Goal: Task Accomplishment & Management: Complete application form

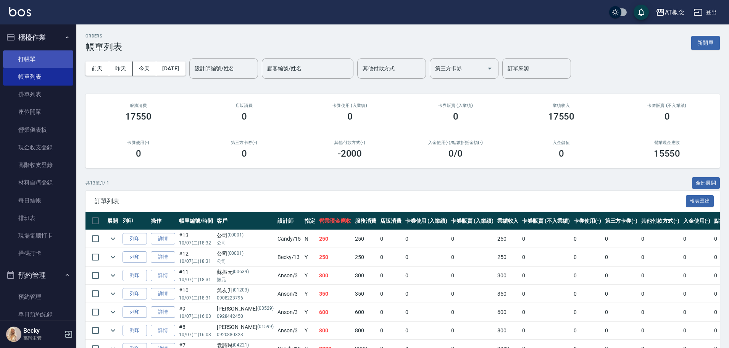
click at [26, 58] on link "打帳單" at bounding box center [38, 59] width 70 height 18
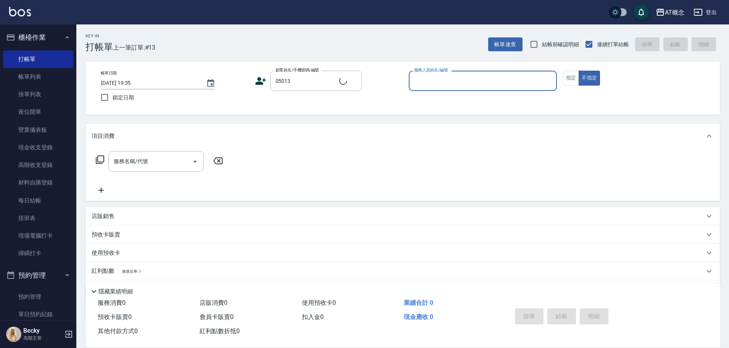
type input "[PERSON_NAME]/0906601445/05013"
type input "Anson-3"
click at [578, 71] on button "不指定" at bounding box center [588, 78] width 21 height 15
type button "false"
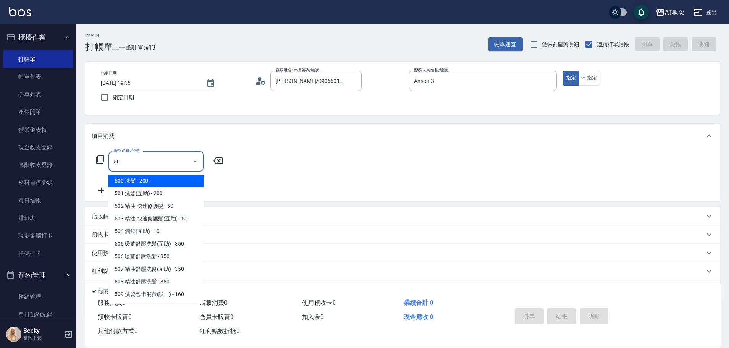
type input "501"
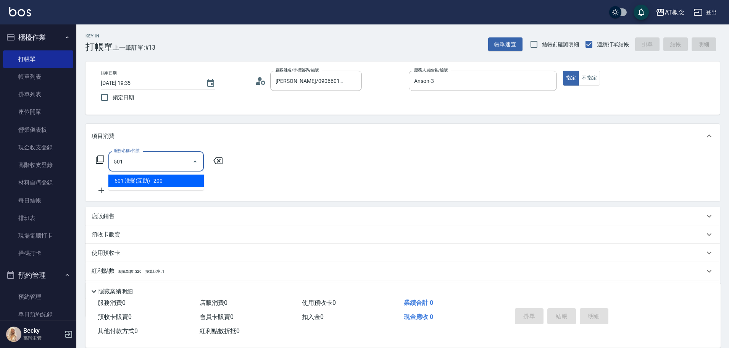
type input "20"
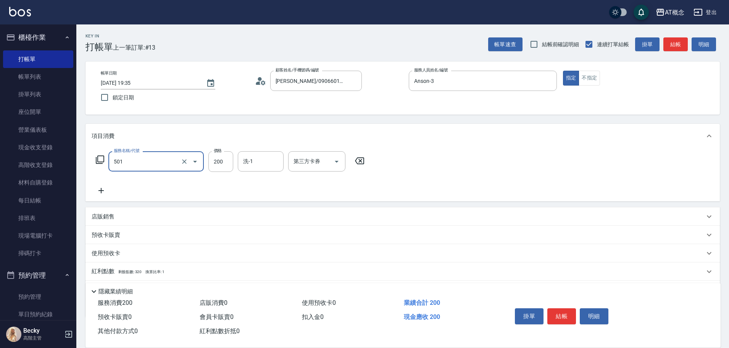
type input "501 洗髮(互助)(501)"
type input "0"
type input "25"
type input "20"
type input "250"
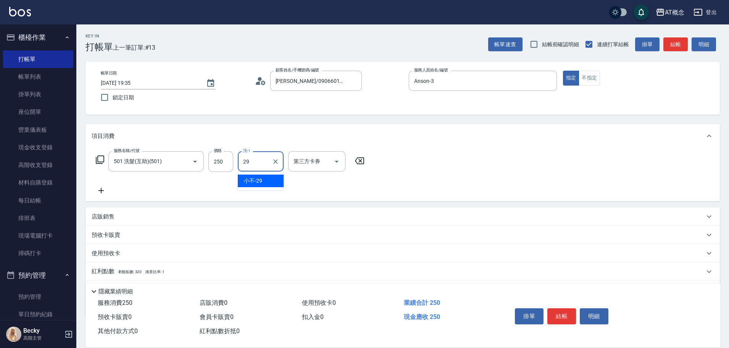
type input "小不-29"
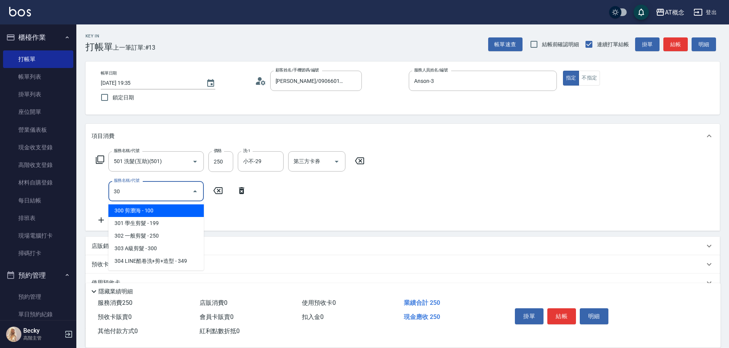
type input "303"
type input "50"
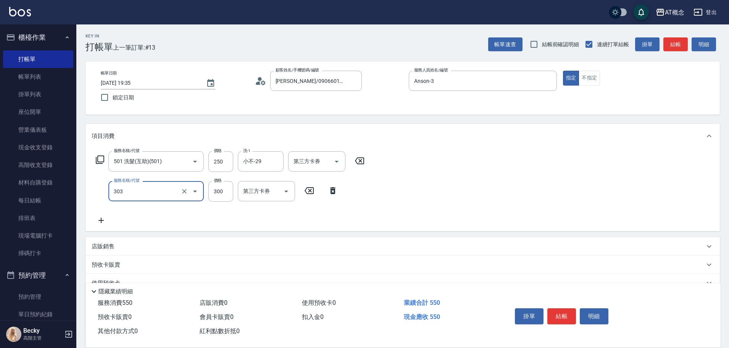
type input "303 A級剪髮(303)"
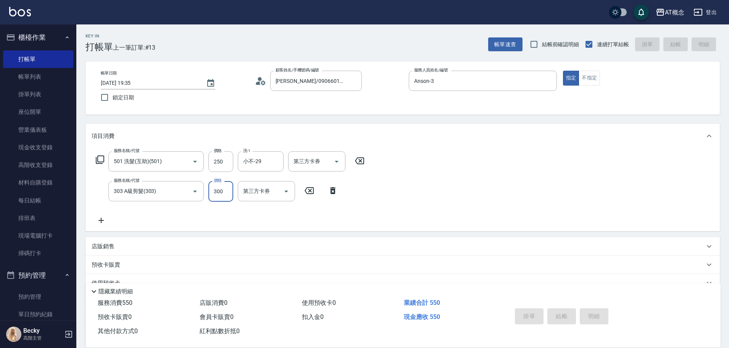
type input "[DATE] 19:36"
type input "0"
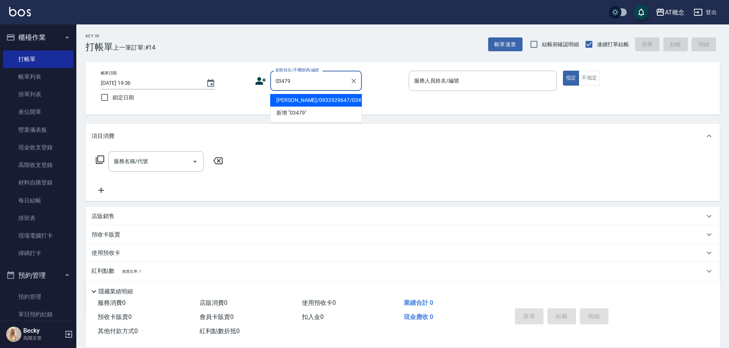
type input "[PERSON_NAME]/0932929647/03479"
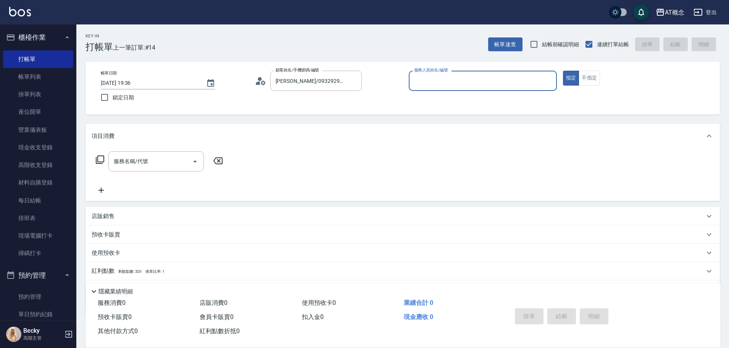
type input "Anson-3"
click at [563, 71] on button "指定" at bounding box center [571, 78] width 16 height 15
type button "true"
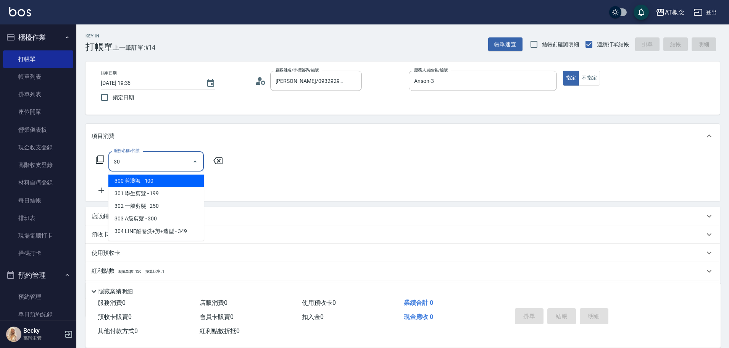
type input "303"
type input "30"
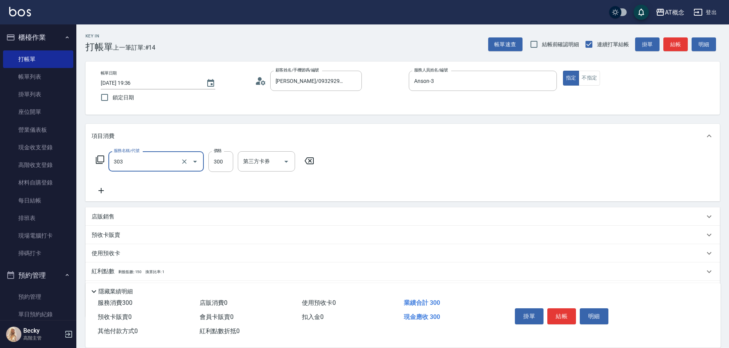
type input "303 A級剪髮(303)"
type input "0"
type input "35"
type input "30"
type input "350"
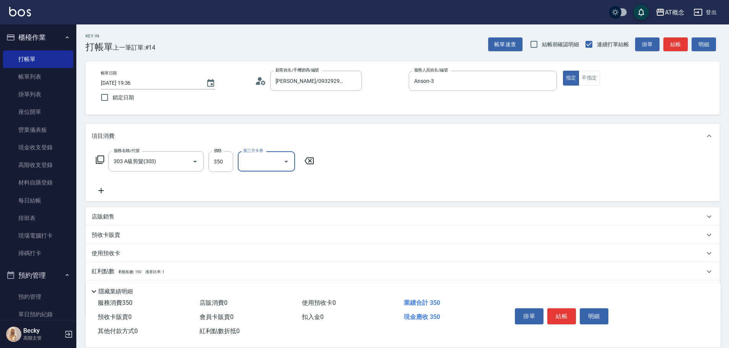
type input "0"
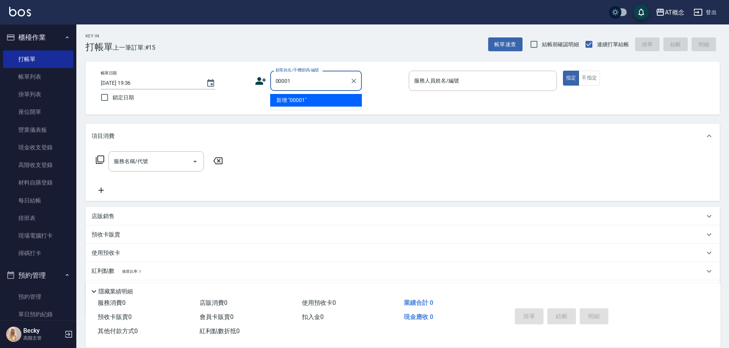
type input "00001"
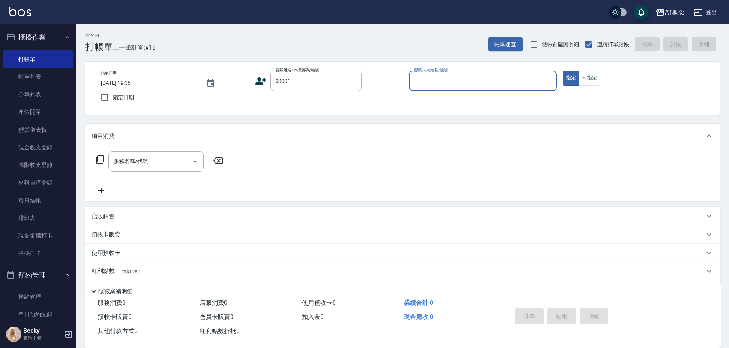
type input "1"
type input "公司/公司/00001"
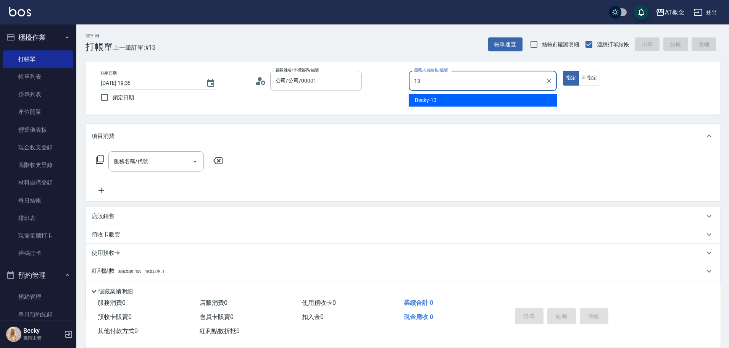
type input "Becky-13"
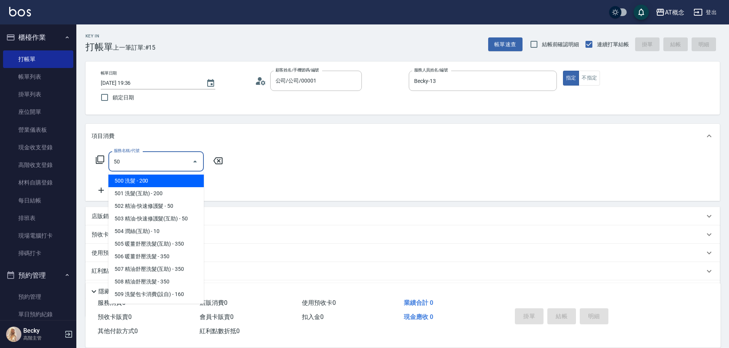
type input "501"
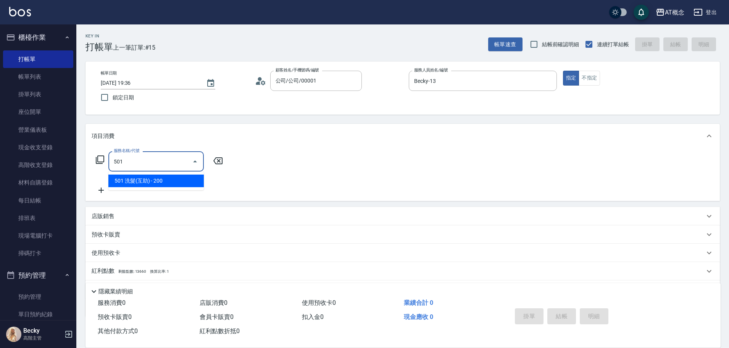
type input "20"
type input "501 洗髮(互助)(501)"
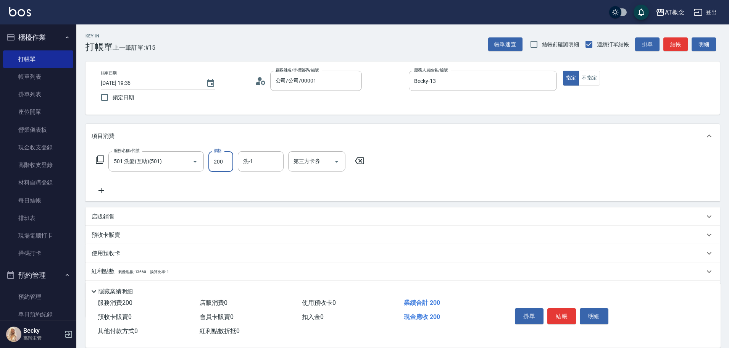
type input "0"
type input "25"
type input "20"
type input "250"
type input "小不-29"
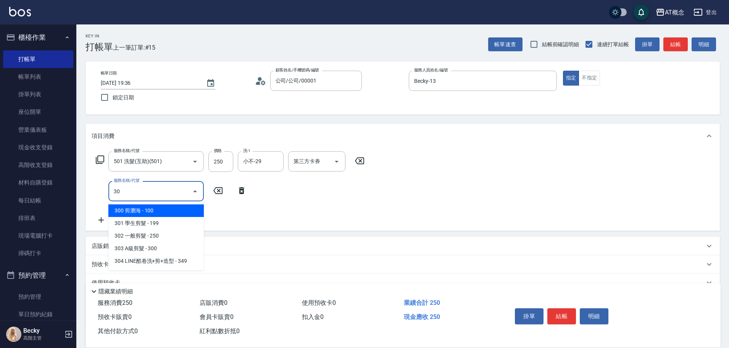
type input "303"
type input "50"
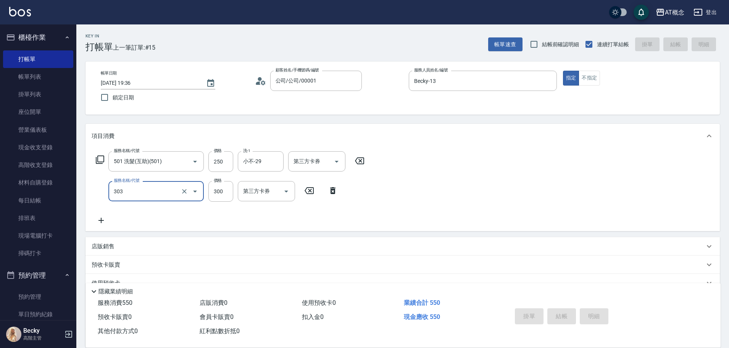
type input "[DATE] 19:37"
type input "0"
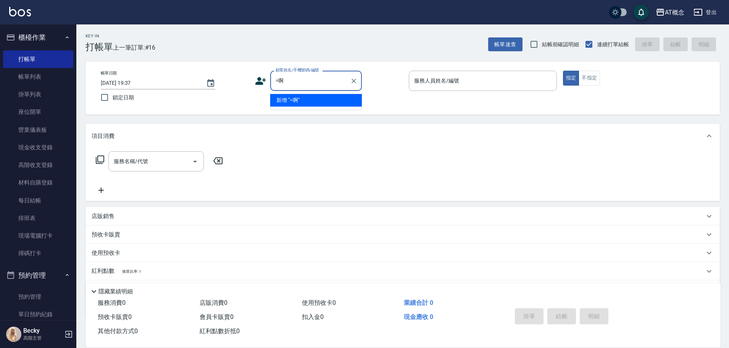
type input "="
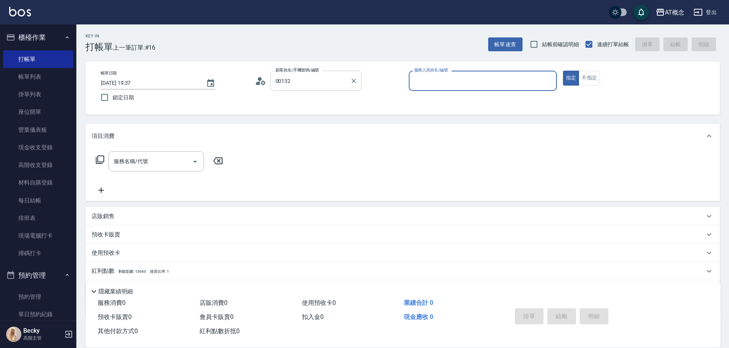
type input "[PERSON_NAME]/0977449119/00132"
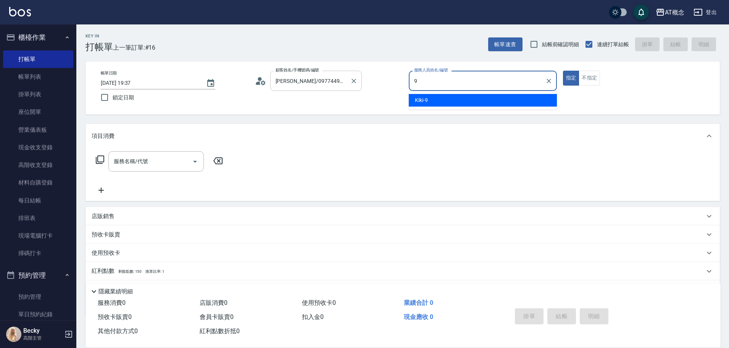
type input "Kiki-9"
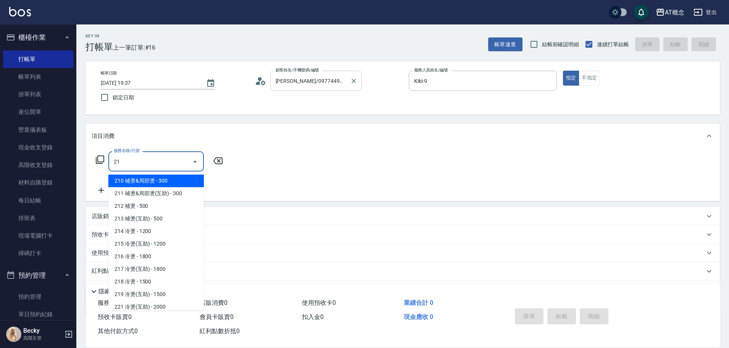
type input "216"
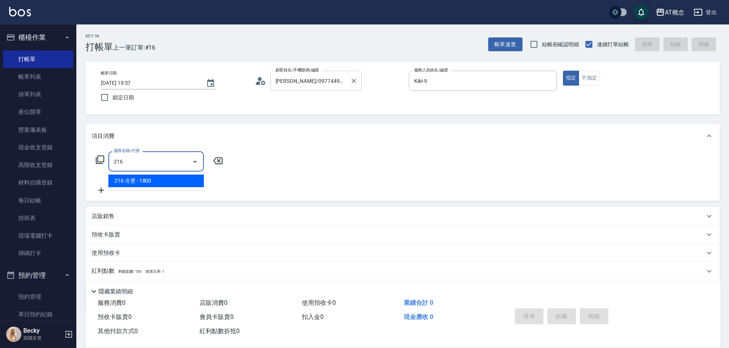
type input "180"
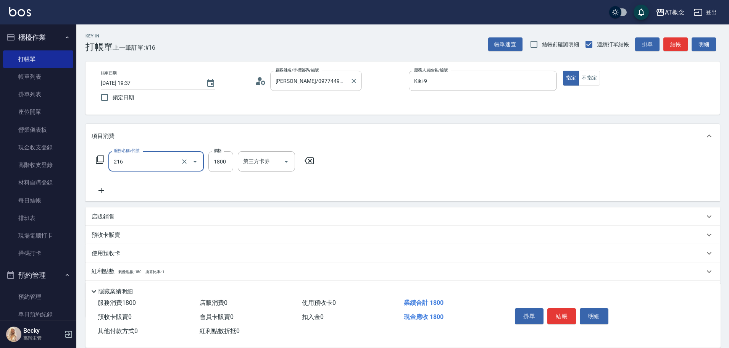
type input "216 冷燙(216)"
type input "0"
type input "15"
type input "10"
type input "1500"
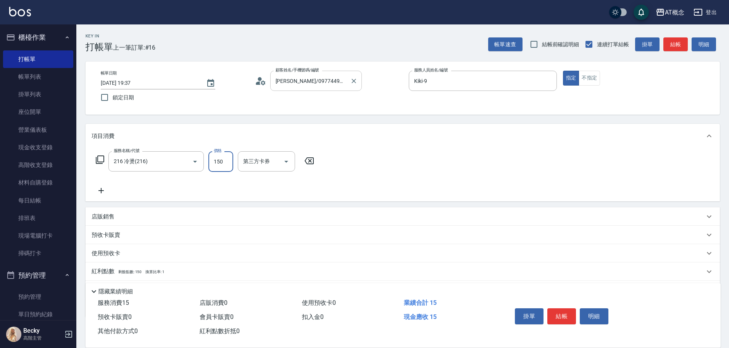
type input "150"
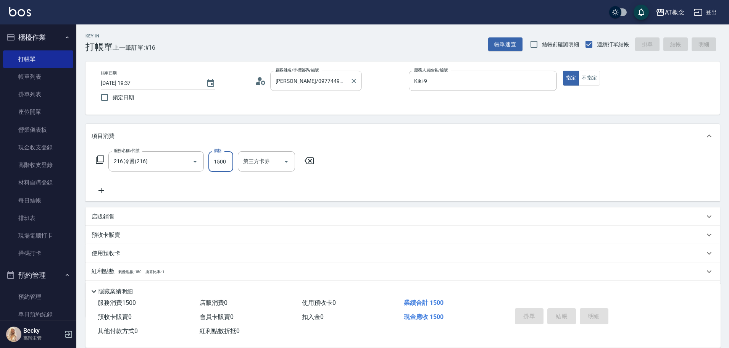
type input "[DATE] 19:49"
type input "0"
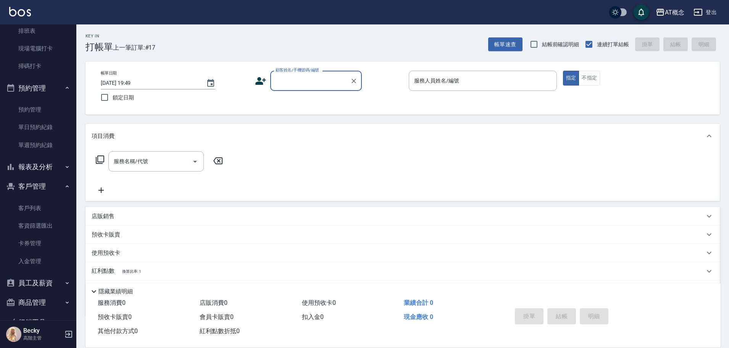
scroll to position [191, 0]
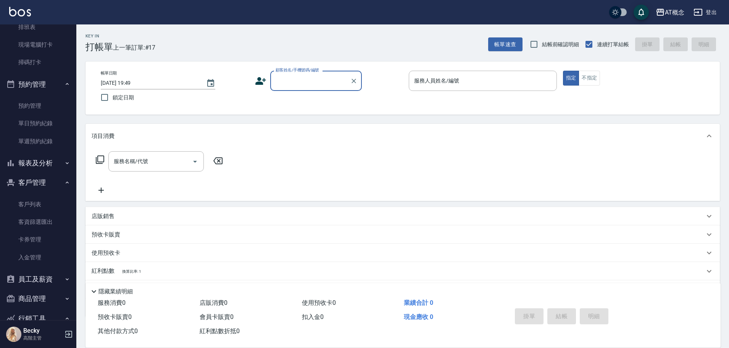
click at [39, 159] on button "報表及分析" at bounding box center [38, 163] width 70 height 20
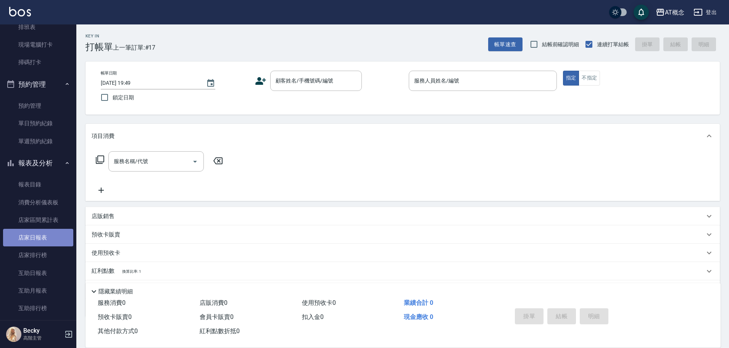
click at [50, 239] on link "店家日報表" at bounding box center [38, 238] width 70 height 18
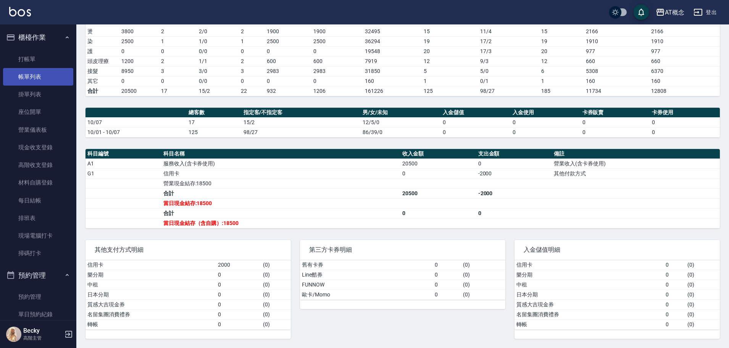
click at [34, 81] on link "帳單列表" at bounding box center [38, 77] width 70 height 18
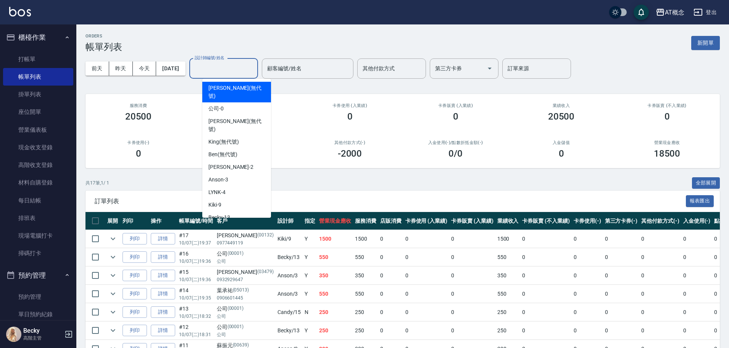
click at [252, 69] on input "設計師編號/姓名" at bounding box center [224, 68] width 62 height 13
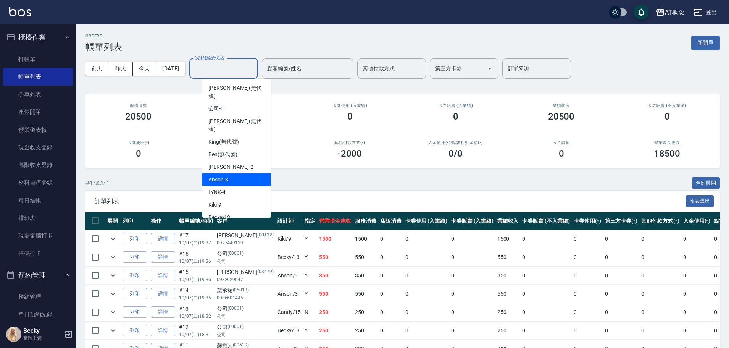
click at [235, 173] on div "Anson -3" at bounding box center [236, 179] width 69 height 13
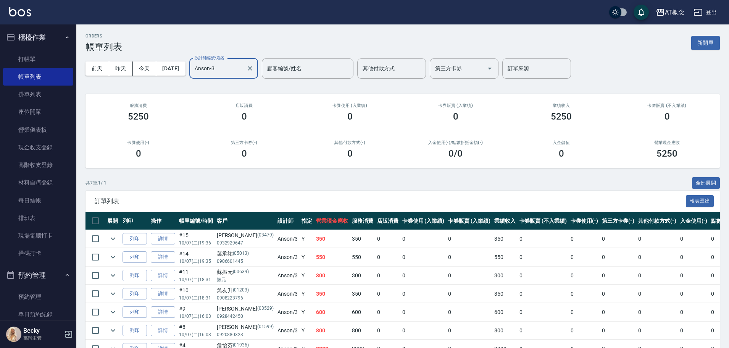
click at [240, 62] on input "Anson-3" at bounding box center [218, 68] width 50 height 13
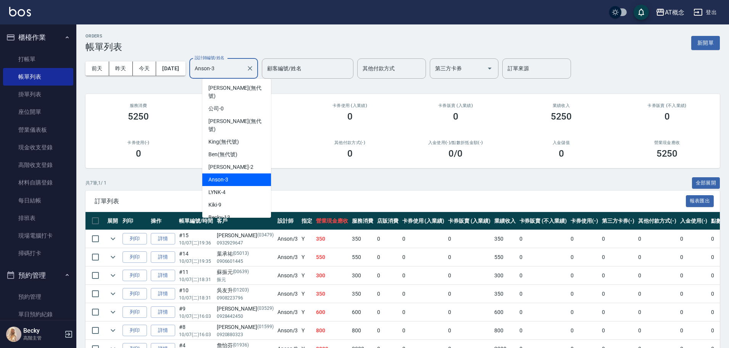
click at [240, 62] on input "Anson-3" at bounding box center [218, 68] width 50 height 13
click at [225, 226] on span "Candy -15" at bounding box center [219, 230] width 23 height 8
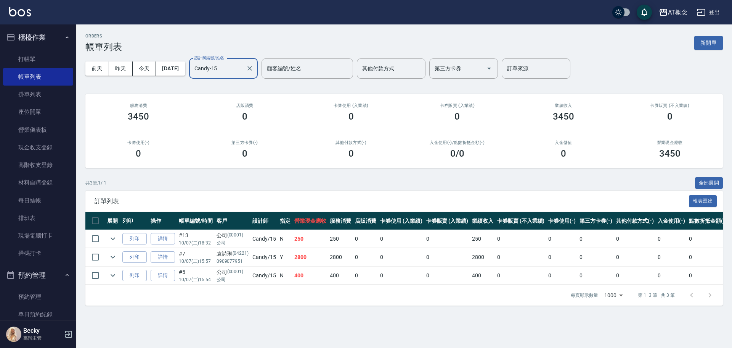
click at [229, 69] on input "Candy-15" at bounding box center [218, 68] width 50 height 13
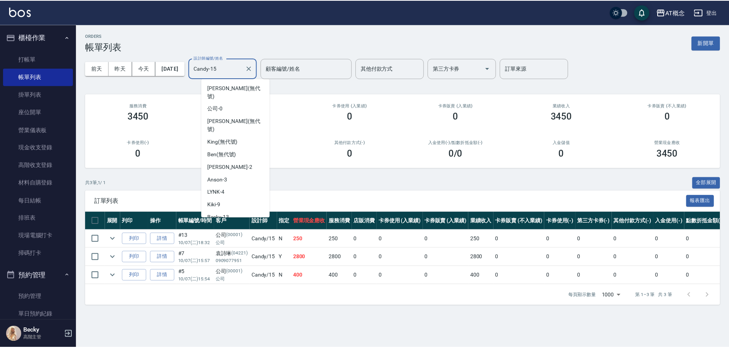
scroll to position [3, 0]
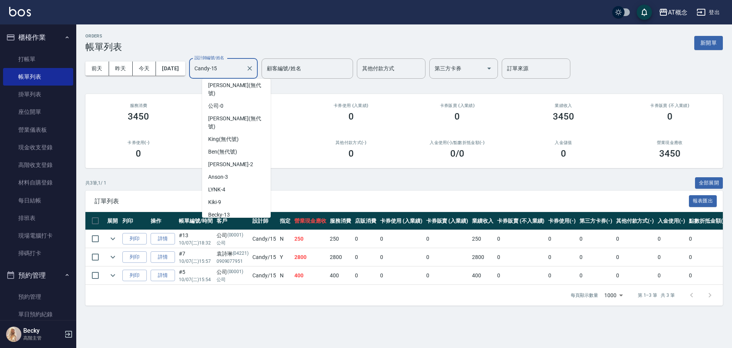
click at [229, 69] on input "Candy-15" at bounding box center [218, 68] width 50 height 13
click at [235, 208] on div "Becky -13" at bounding box center [236, 214] width 69 height 13
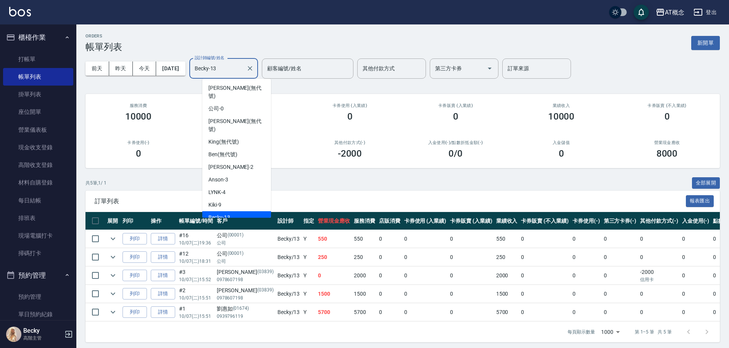
click at [231, 68] on input "Becky-13" at bounding box center [218, 68] width 50 height 13
click at [234, 198] on div "Kiki -9" at bounding box center [236, 204] width 69 height 13
type input "Kiki-9"
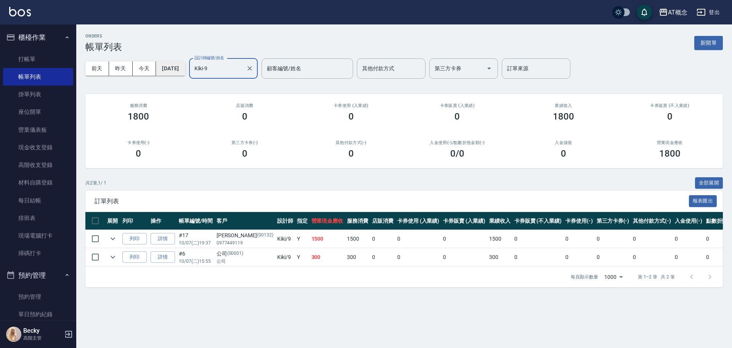
click at [177, 70] on button "[DATE]" at bounding box center [170, 68] width 29 height 14
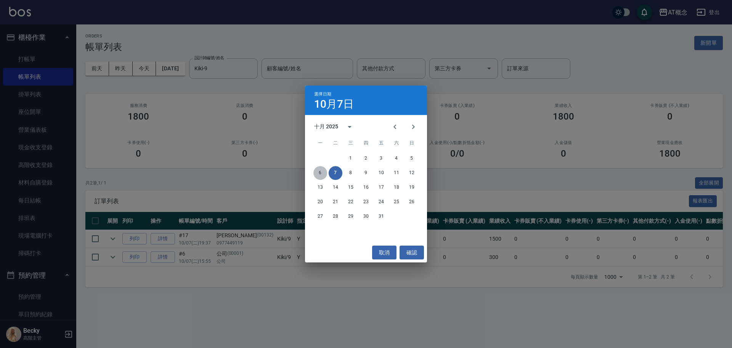
click at [322, 172] on button "6" at bounding box center [321, 173] width 14 height 14
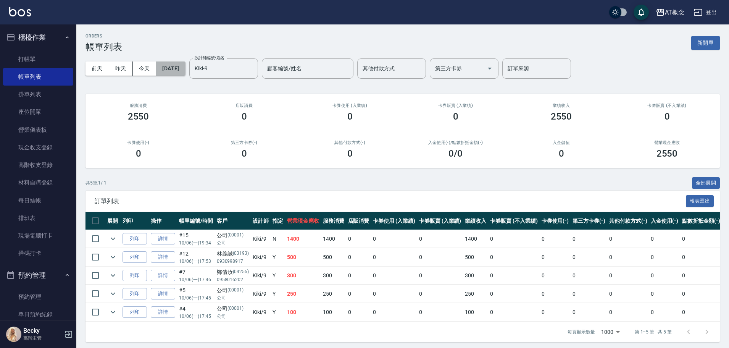
click at [185, 70] on button "[DATE]" at bounding box center [170, 68] width 29 height 14
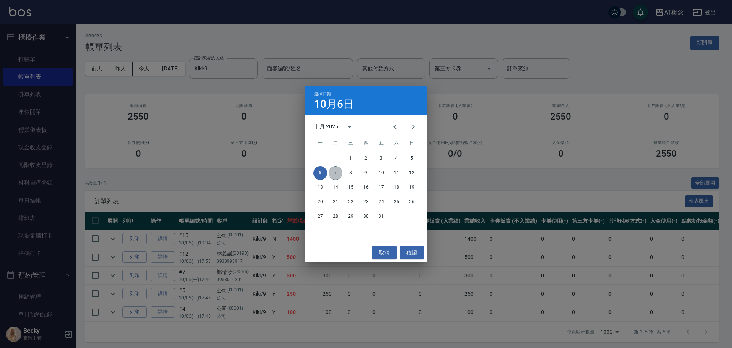
click at [338, 172] on button "7" at bounding box center [336, 173] width 14 height 14
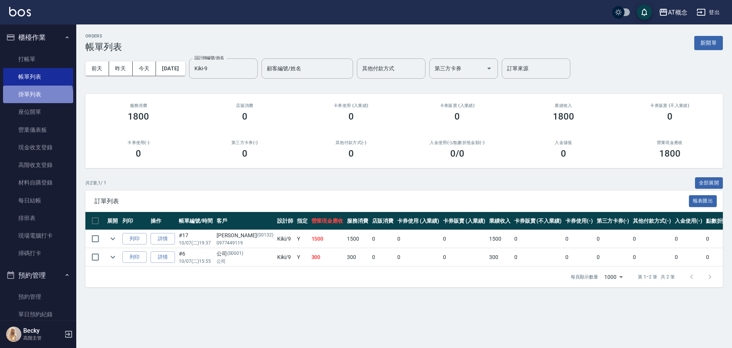
click at [37, 97] on link "掛單列表" at bounding box center [38, 94] width 70 height 18
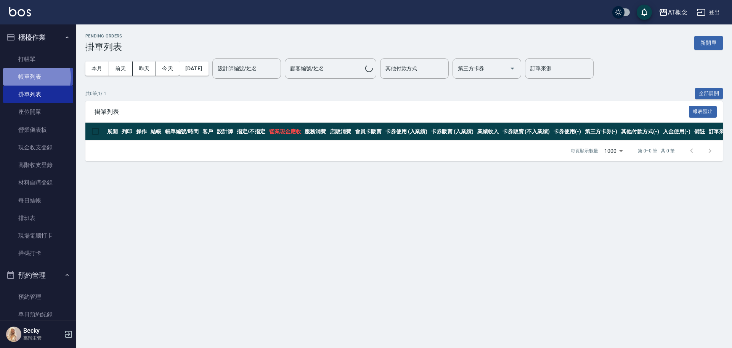
click at [31, 77] on link "帳單列表" at bounding box center [38, 77] width 70 height 18
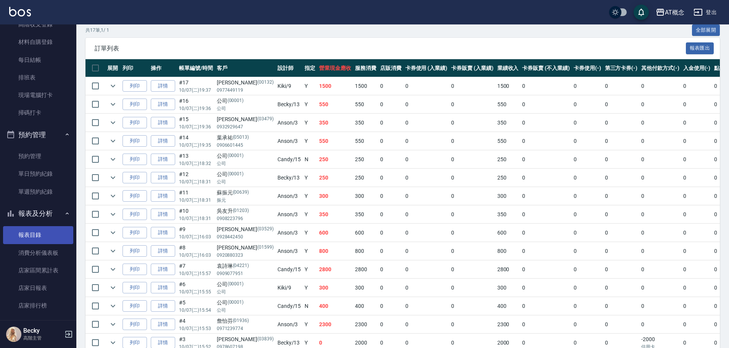
scroll to position [229, 0]
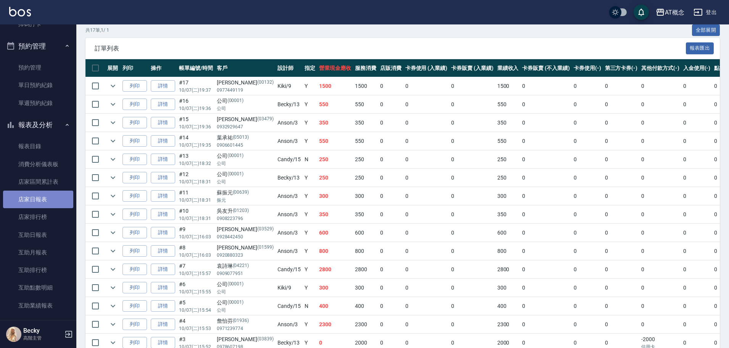
click at [49, 200] on link "店家日報表" at bounding box center [38, 199] width 70 height 18
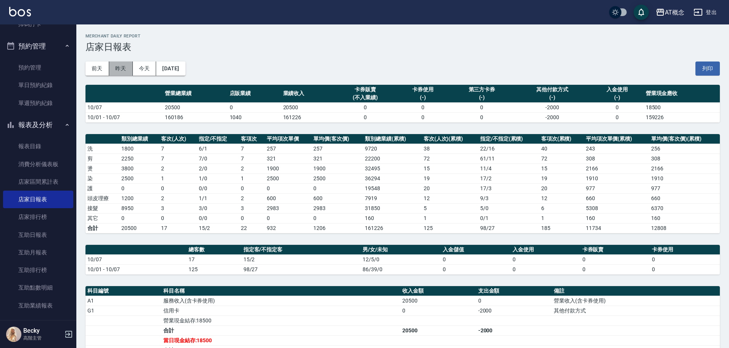
click at [123, 71] on button "昨天" at bounding box center [121, 68] width 24 height 14
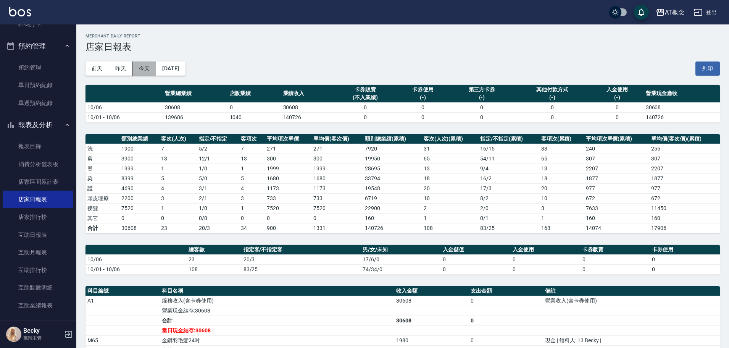
click at [143, 69] on button "今天" at bounding box center [145, 68] width 24 height 14
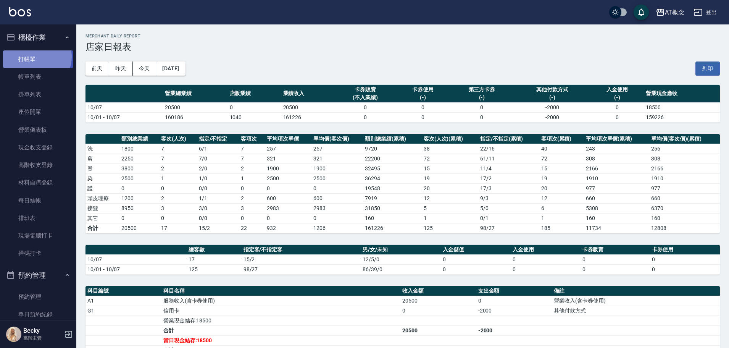
click at [35, 56] on link "打帳單" at bounding box center [38, 59] width 70 height 18
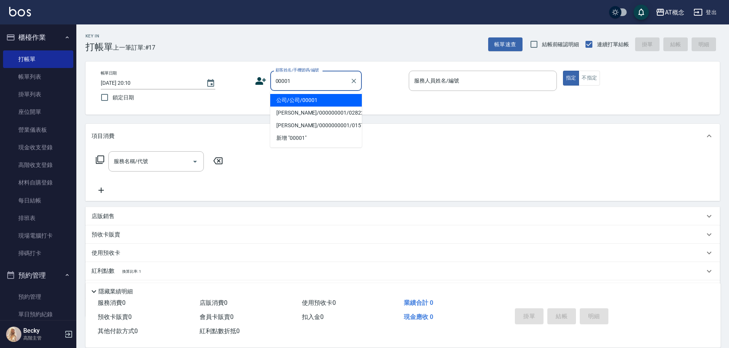
type input "公司/公司/00001"
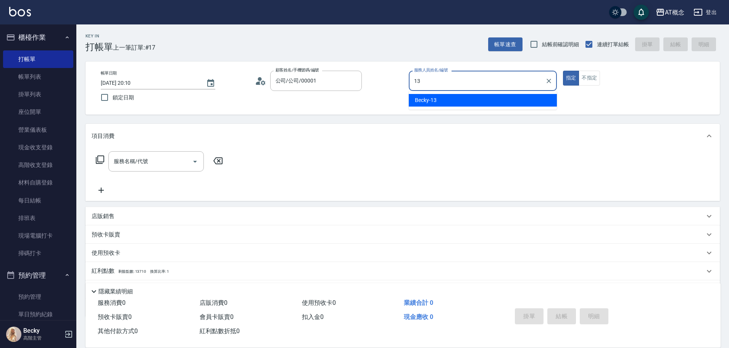
type input "Becky-13"
type button "true"
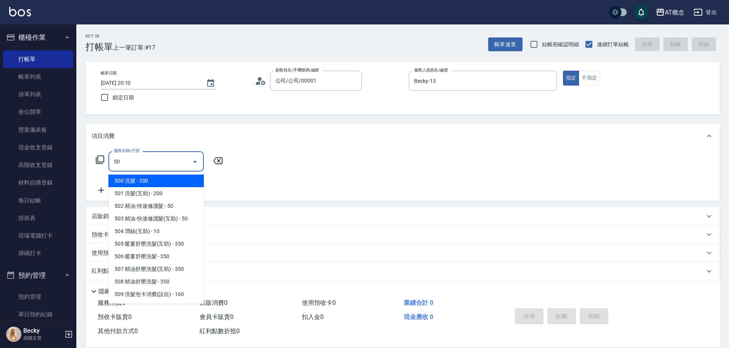
type input "501"
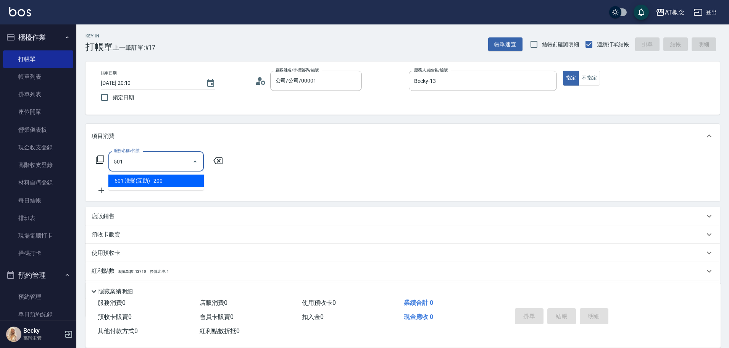
type input "20"
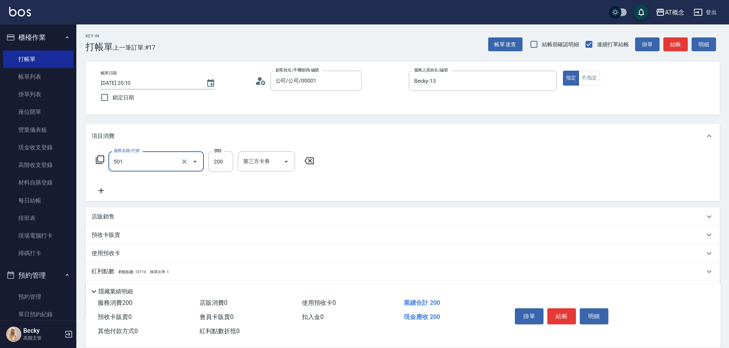
type input "501 洗髮(互助)(501)"
type input "0"
type input "25"
type input "20"
type input "250"
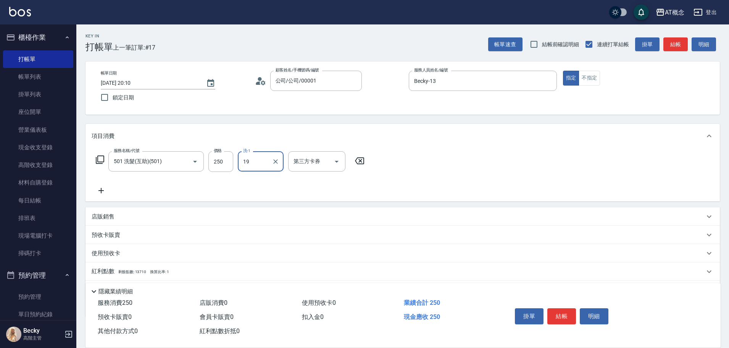
type input "19"
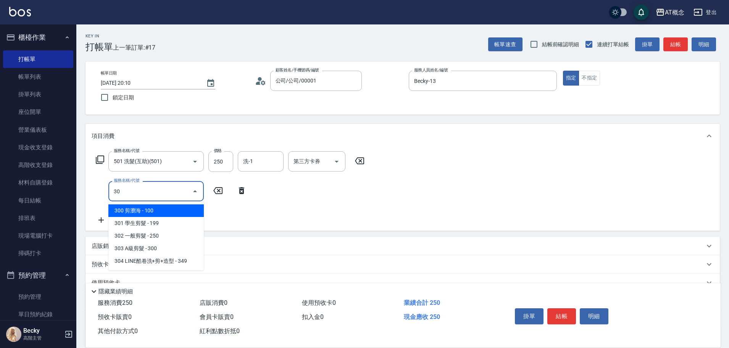
type input "303"
type input "50"
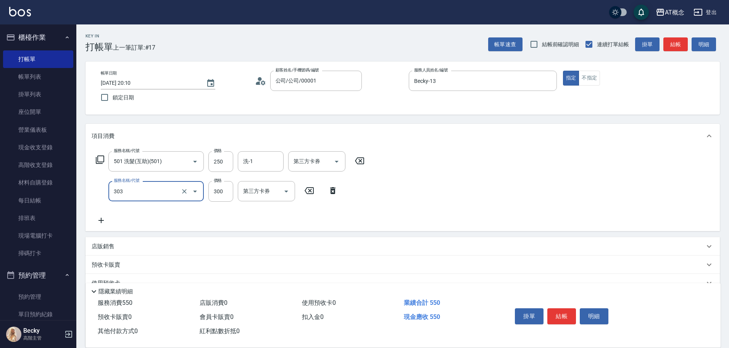
type input "303 A級剪髮(303)"
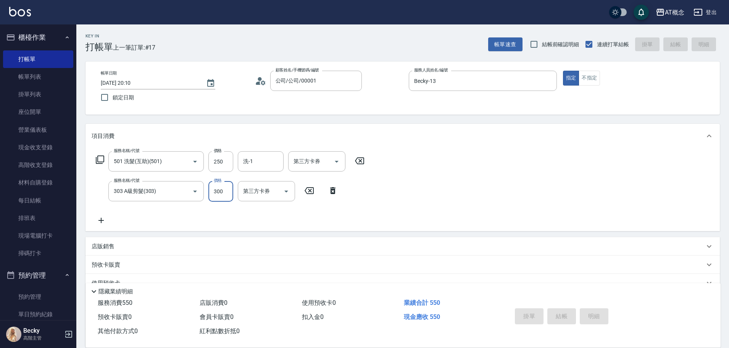
type input "0"
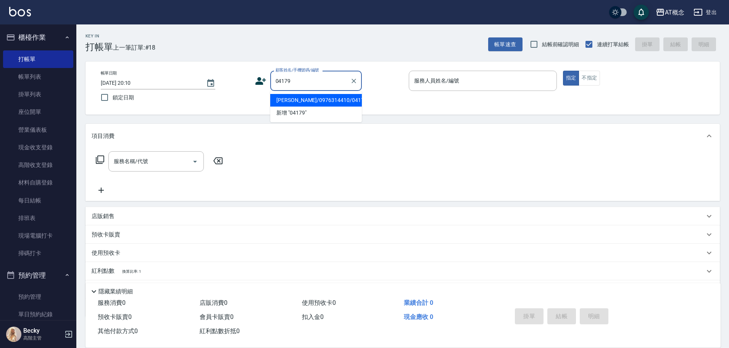
type input "[PERSON_NAME]/0976314410/04179"
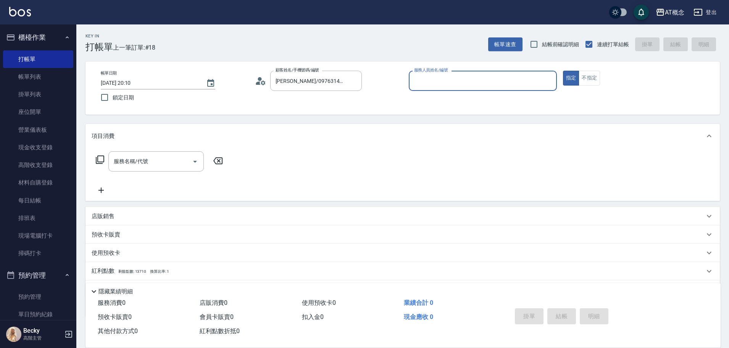
type input "[PERSON_NAME]-2"
click at [563, 71] on button "指定" at bounding box center [571, 78] width 16 height 15
click at [102, 219] on p "店販銷售" at bounding box center [103, 216] width 23 height 8
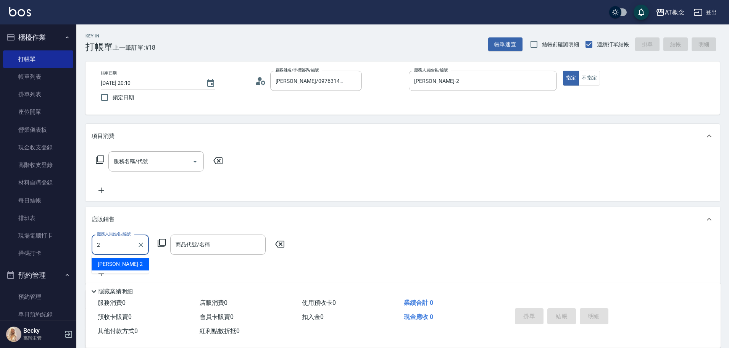
type input "[PERSON_NAME]-2"
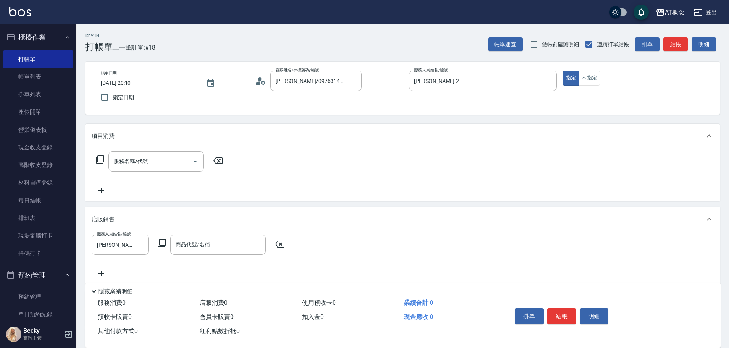
click at [161, 240] on icon at bounding box center [161, 242] width 9 height 9
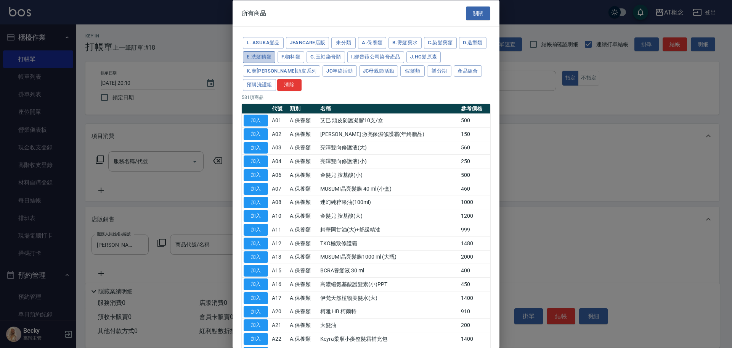
click at [275, 57] on button "E.洗髮精類" at bounding box center [259, 57] width 32 height 12
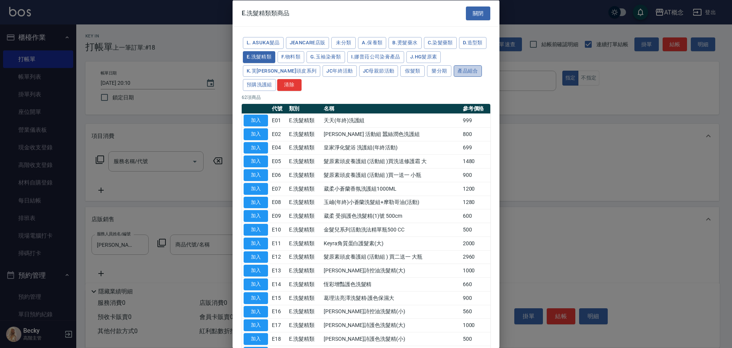
click at [454, 68] on button "產品組合" at bounding box center [468, 71] width 28 height 12
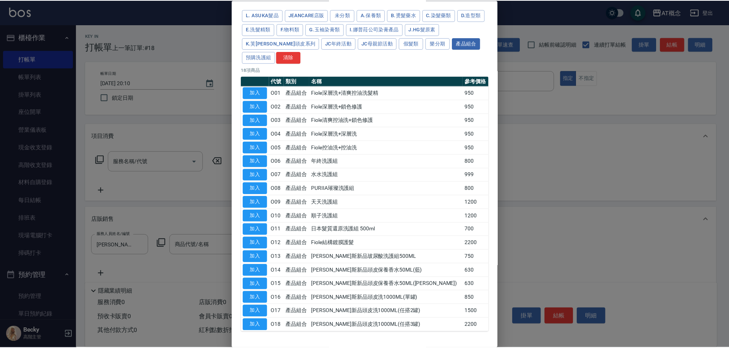
scroll to position [53, 0]
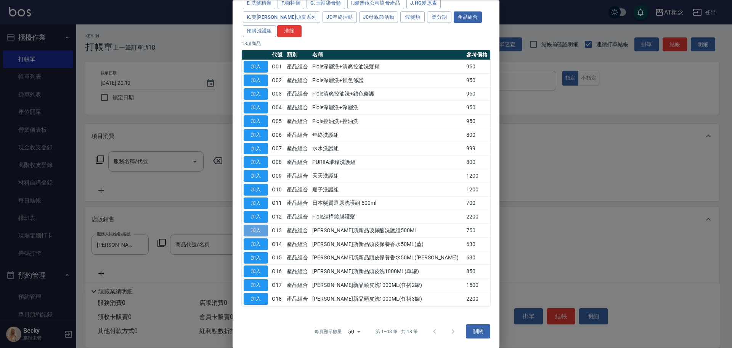
click at [256, 230] on button "加入" at bounding box center [256, 231] width 24 height 12
type input "[PERSON_NAME]斯新品玻尿酸洗護組500ML"
type input "70"
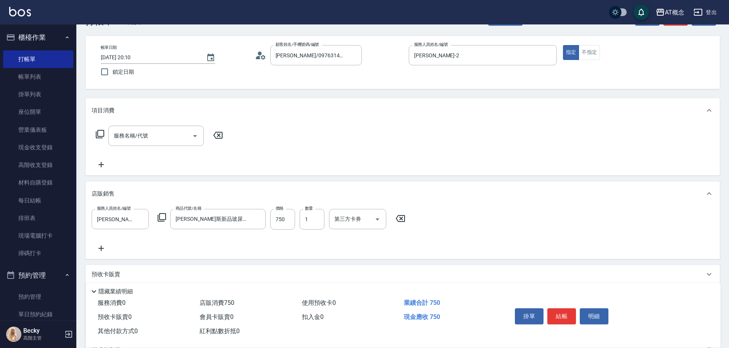
scroll to position [38, 0]
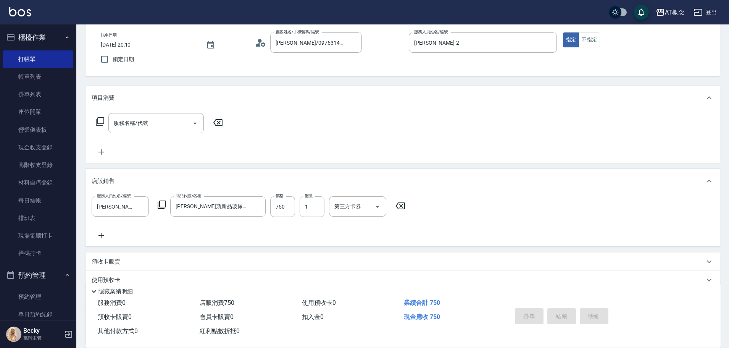
type input "[DATE] 20:12"
type input "0"
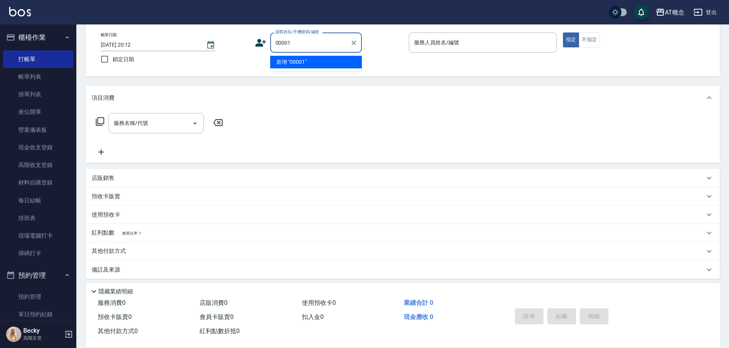
type input "00001"
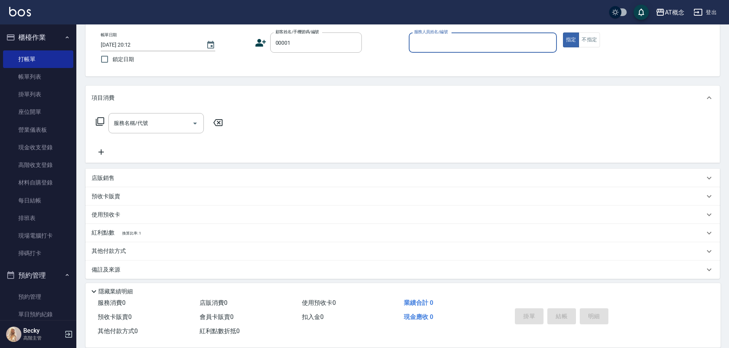
type input "9"
type input "公司/公司/00001"
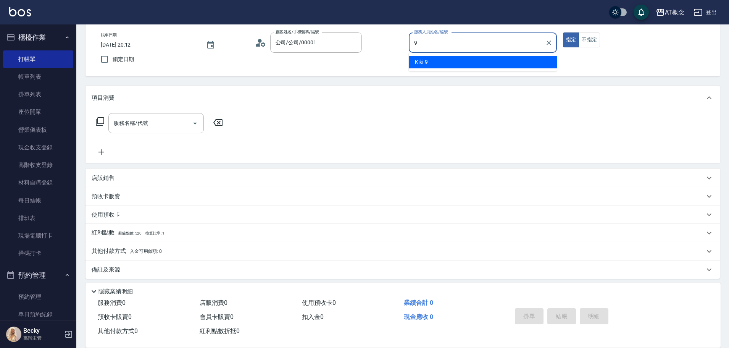
type input "Kiki-9"
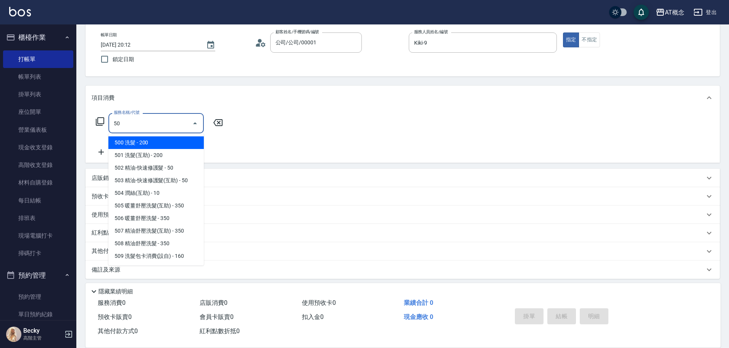
type input "500"
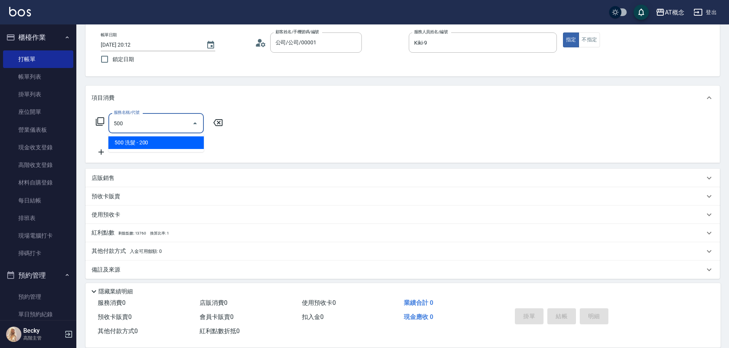
type input "20"
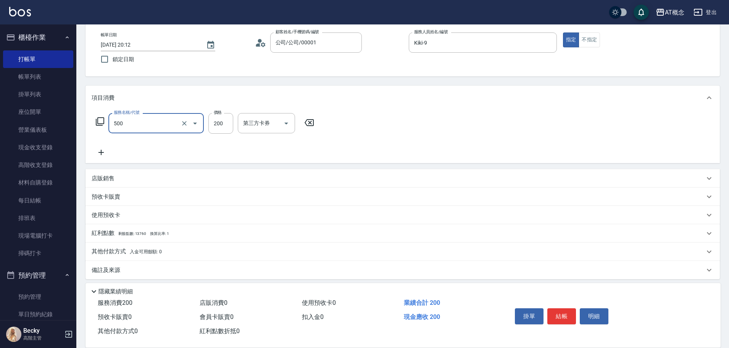
type input "500 洗髮(500)"
type input "0"
type input "25"
type input "20"
type input "250"
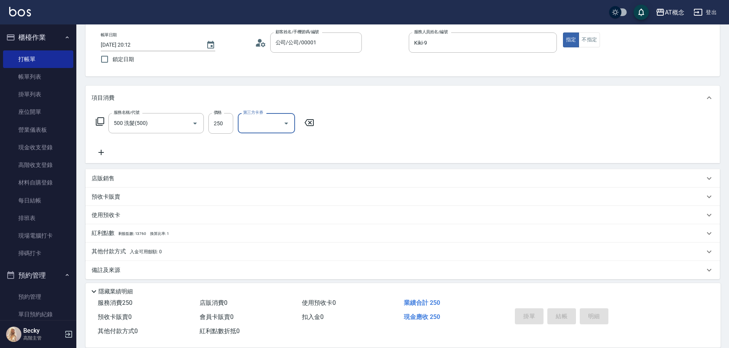
type input "0"
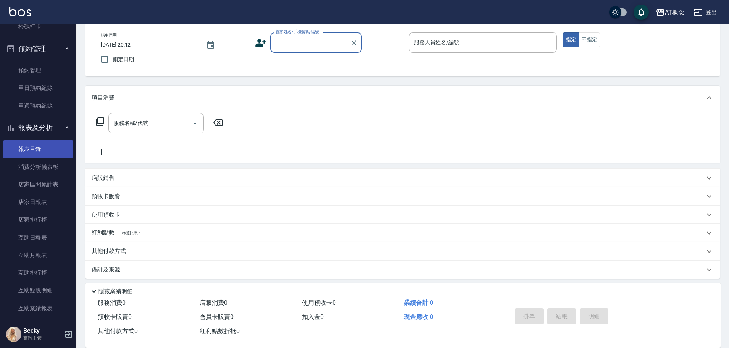
scroll to position [305, 0]
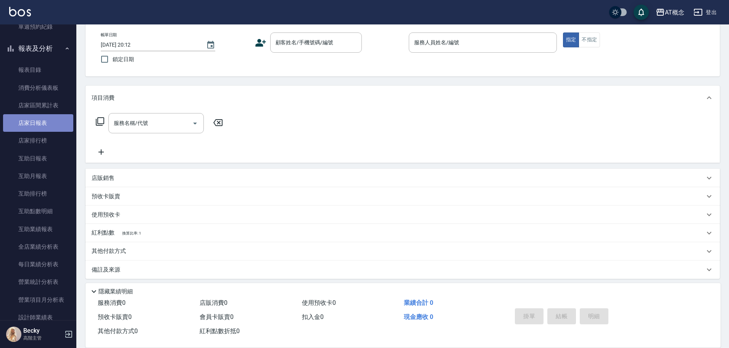
click at [42, 120] on link "店家日報表" at bounding box center [38, 123] width 70 height 18
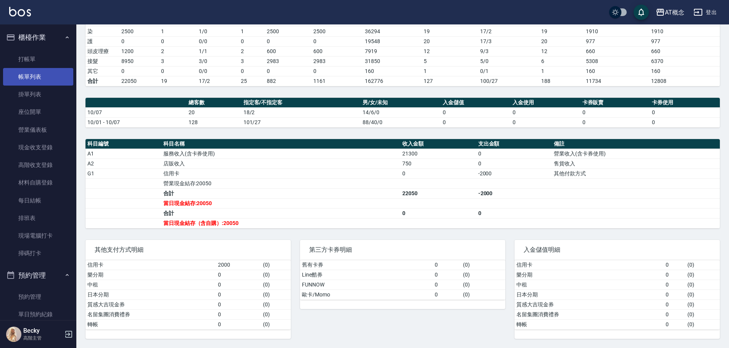
click at [30, 76] on link "帳單列表" at bounding box center [38, 77] width 70 height 18
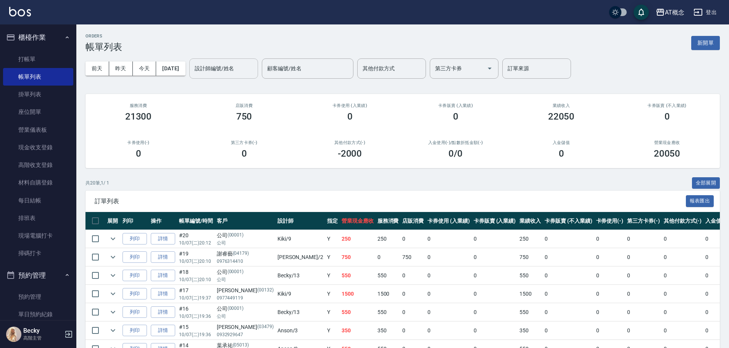
click at [240, 71] on input "設計師編號/姓名" at bounding box center [224, 68] width 62 height 13
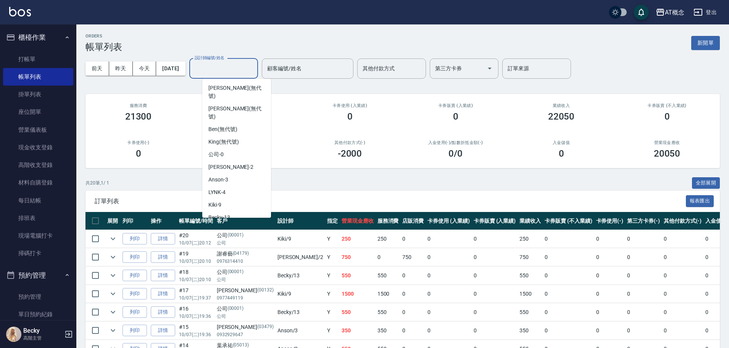
click at [225, 226] on span "Candy -15" at bounding box center [219, 230] width 23 height 8
type input "Candy-15"
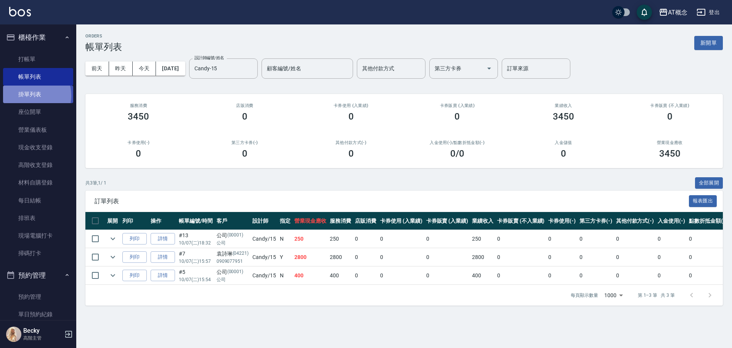
click at [32, 95] on link "掛單列表" at bounding box center [38, 94] width 70 height 18
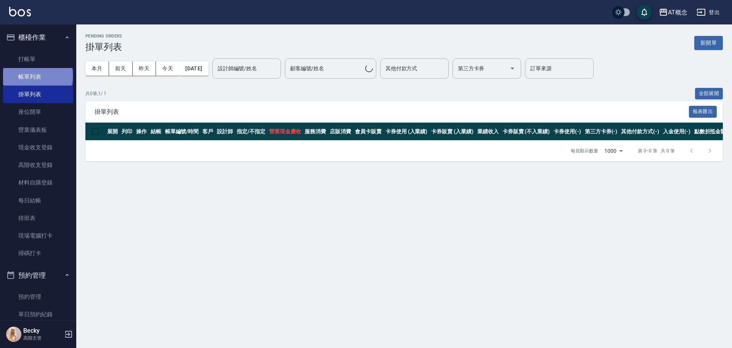
click at [37, 76] on link "帳單列表" at bounding box center [38, 77] width 70 height 18
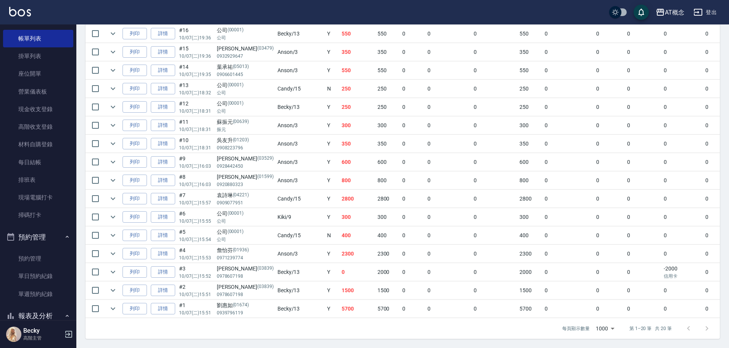
scroll to position [191, 0]
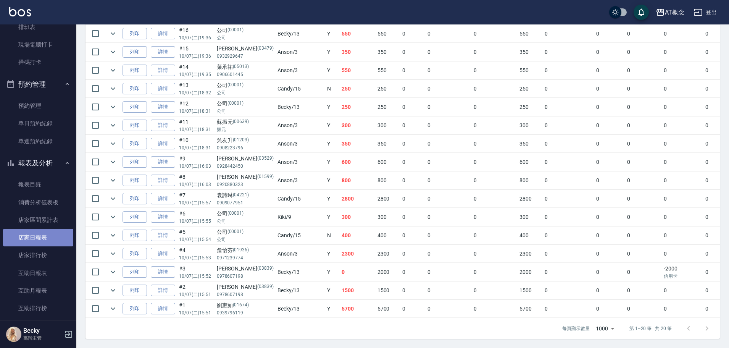
click at [45, 240] on link "店家日報表" at bounding box center [38, 238] width 70 height 18
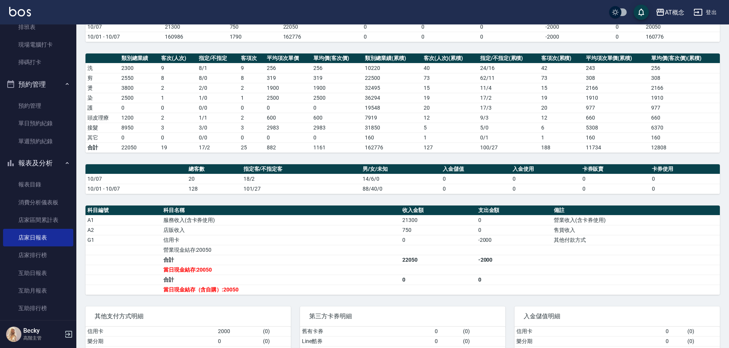
scroll to position [147, 0]
